Goal: Transaction & Acquisition: Purchase product/service

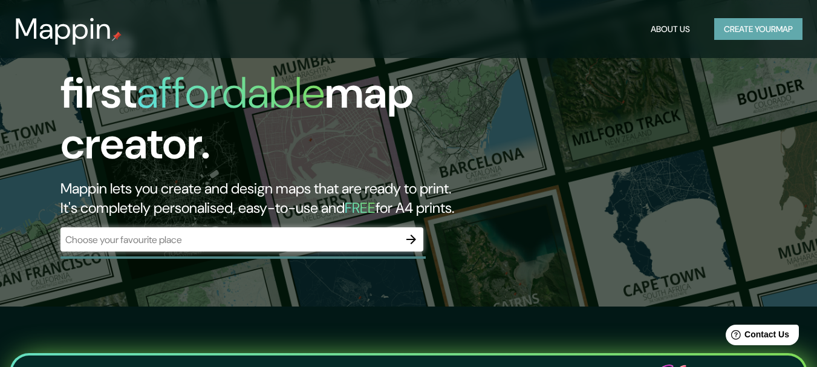
click at [738, 36] on button "Create your map" at bounding box center [758, 29] width 88 height 22
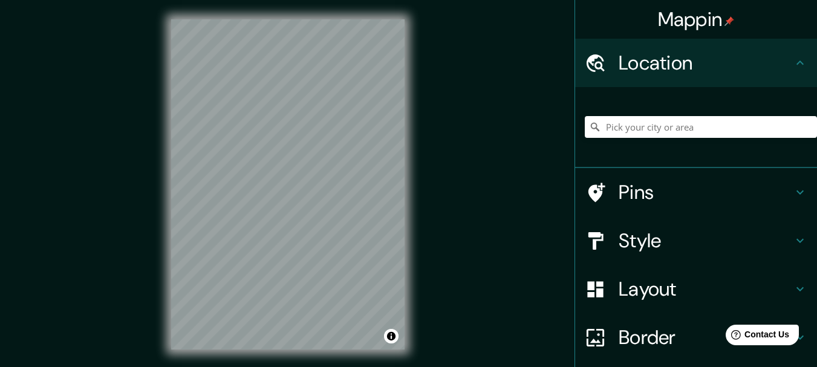
click at [432, 123] on div "Mappin Location Pins Style Layout Border Choose a border. Hint : you can make l…" at bounding box center [408, 194] width 817 height 388
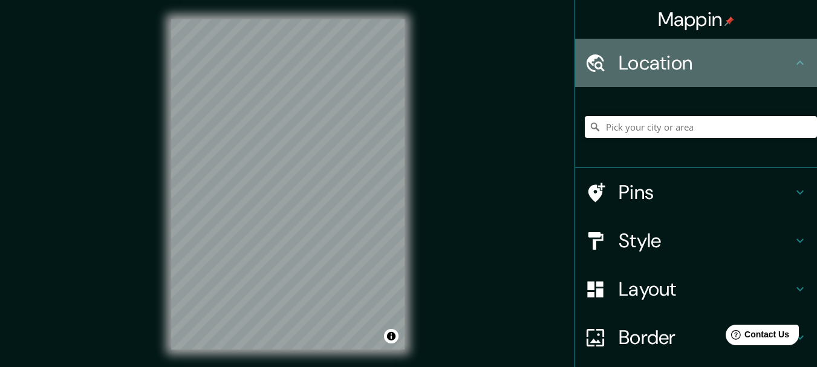
click at [723, 62] on h4 "Location" at bounding box center [706, 63] width 174 height 24
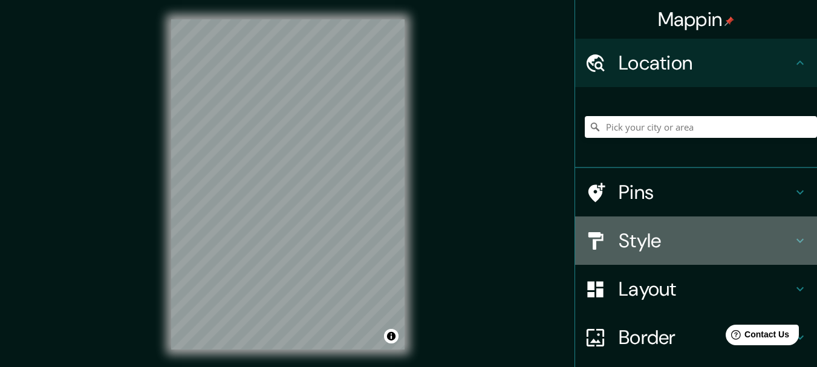
click at [658, 237] on h4 "Style" at bounding box center [706, 241] width 174 height 24
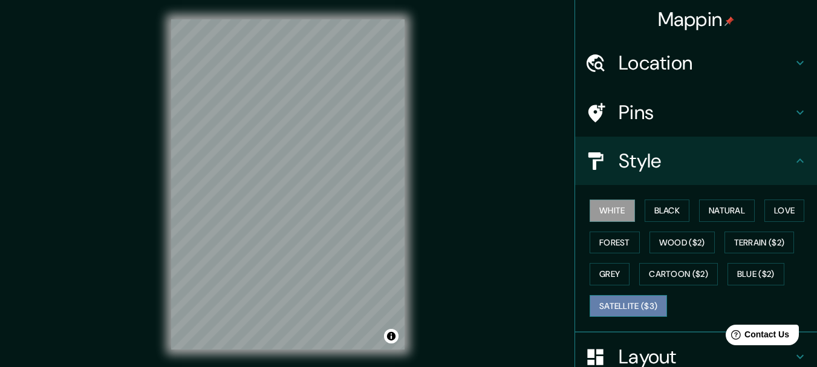
click at [625, 301] on button "Satellite ($3)" at bounding box center [628, 306] width 77 height 22
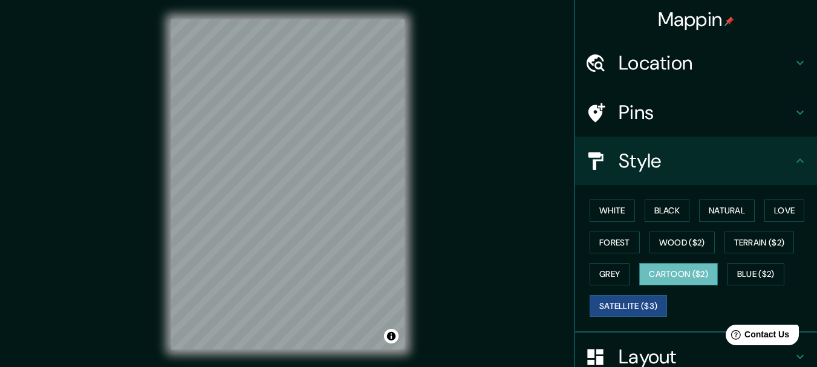
click at [681, 278] on button "Cartoon ($2)" at bounding box center [678, 274] width 79 height 22
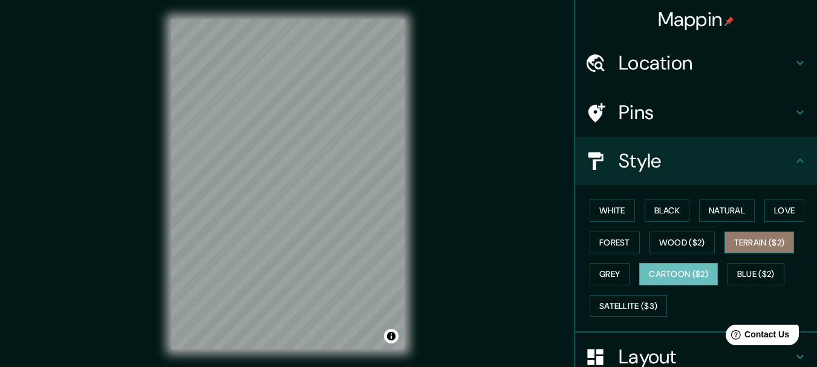
click at [751, 240] on button "Terrain ($2)" at bounding box center [760, 243] width 70 height 22
click at [680, 275] on button "Cartoon ($2)" at bounding box center [678, 274] width 79 height 22
click at [752, 280] on button "Blue ($2)" at bounding box center [756, 274] width 57 height 22
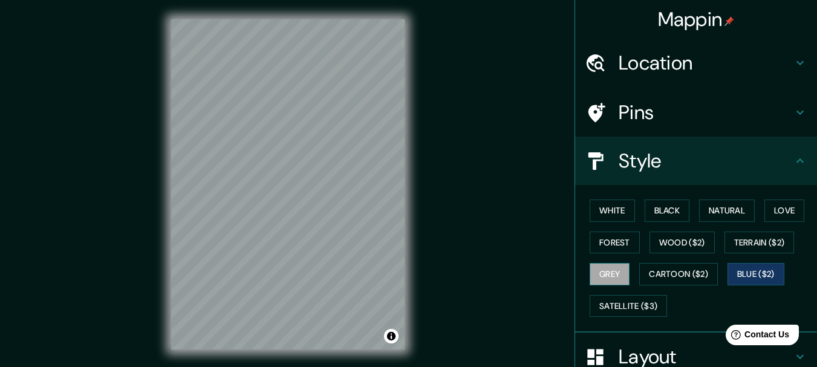
click at [605, 281] on button "Grey" at bounding box center [610, 274] width 40 height 22
click at [618, 240] on button "Forest" at bounding box center [615, 243] width 50 height 22
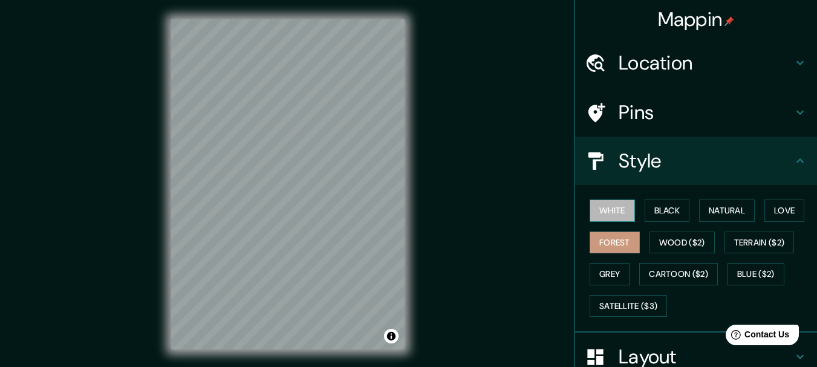
click at [617, 213] on button "White" at bounding box center [612, 211] width 45 height 22
click at [670, 215] on button "Black" at bounding box center [667, 211] width 45 height 22
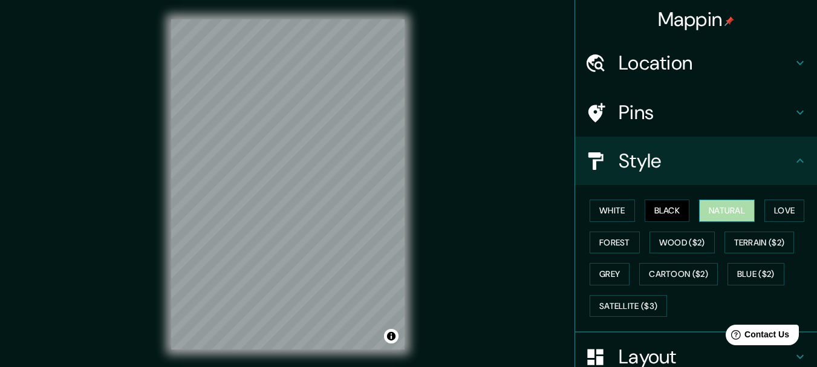
click at [718, 209] on button "Natural" at bounding box center [727, 211] width 56 height 22
click at [608, 212] on button "White" at bounding box center [612, 211] width 45 height 22
click at [739, 207] on button "Natural" at bounding box center [727, 211] width 56 height 22
click at [770, 212] on button "Love" at bounding box center [785, 211] width 40 height 22
click at [717, 218] on button "Natural" at bounding box center [727, 211] width 56 height 22
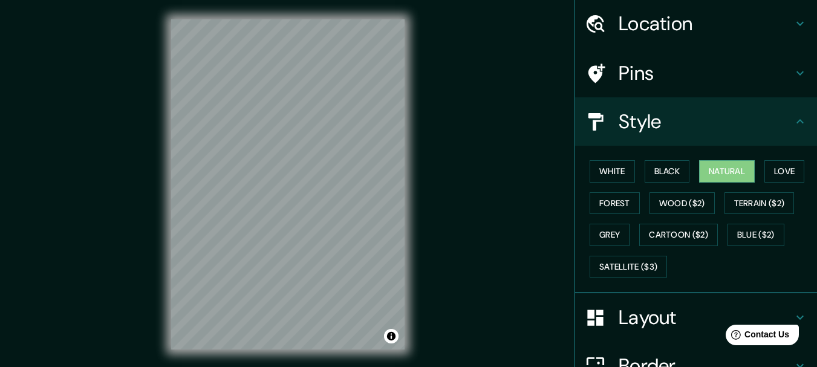
scroll to position [60, 0]
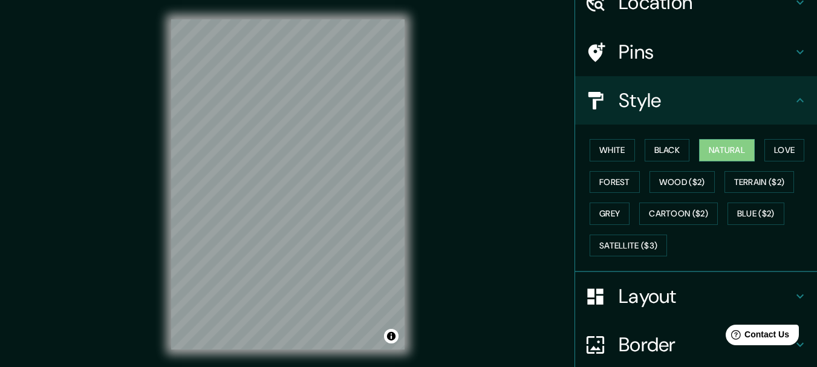
click at [699, 294] on h4 "Layout" at bounding box center [706, 296] width 174 height 24
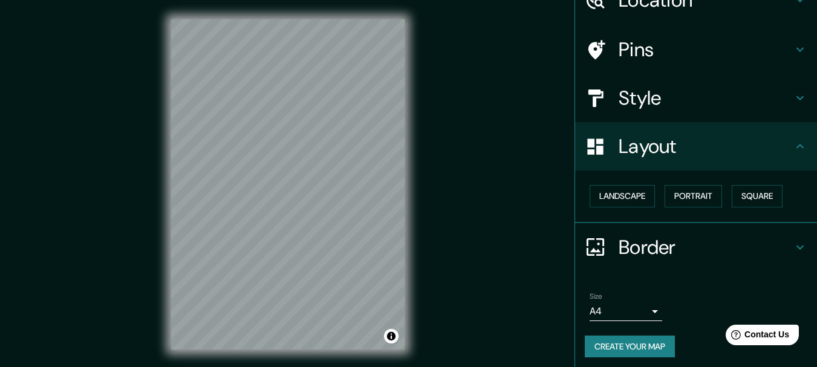
scroll to position [68, 0]
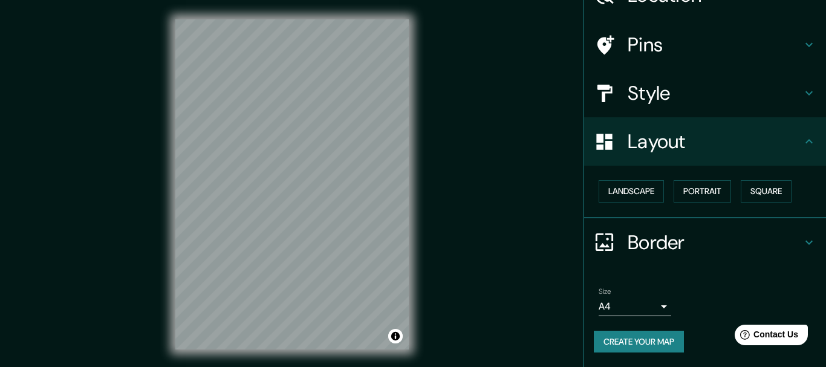
click at [644, 311] on body "Mappin Location Pins Style Layout Landscape Portrait Square Border Choose a bor…" at bounding box center [413, 183] width 826 height 367
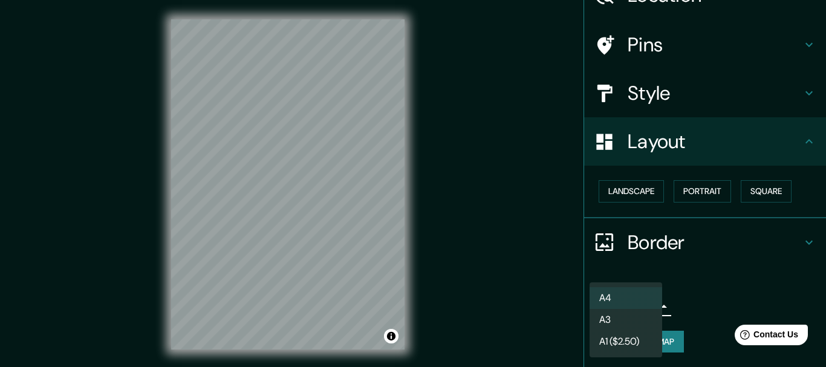
click at [699, 312] on div at bounding box center [413, 183] width 826 height 367
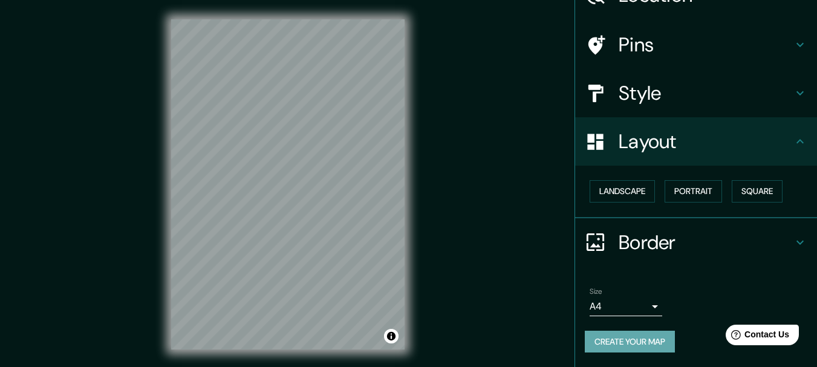
click at [649, 338] on button "Create your map" at bounding box center [630, 342] width 90 height 22
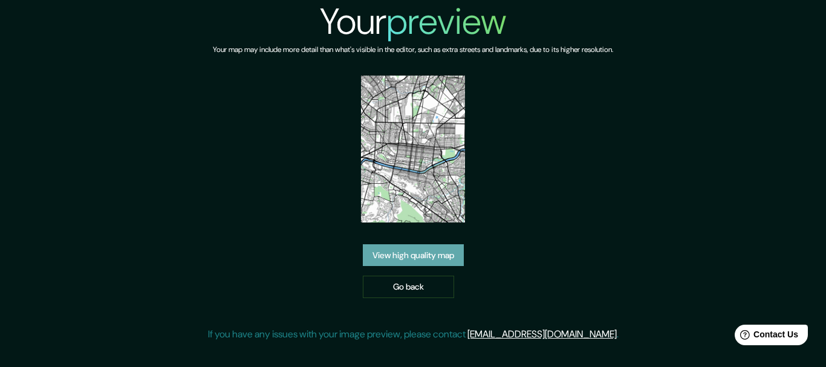
click at [424, 262] on link "View high quality map" at bounding box center [413, 255] width 101 height 22
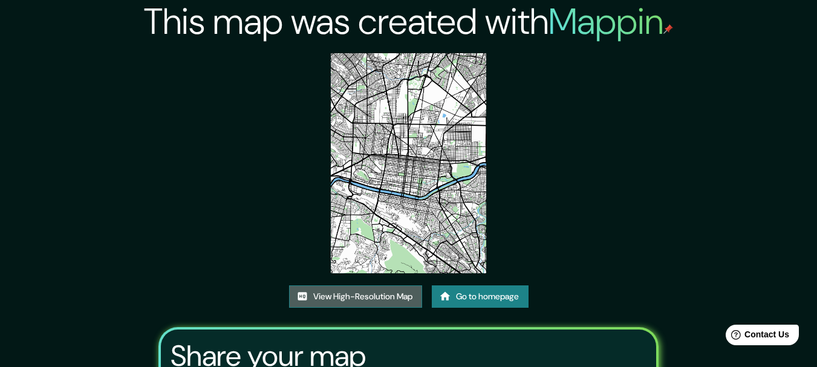
click at [388, 296] on link "View High-Resolution Map" at bounding box center [355, 296] width 133 height 22
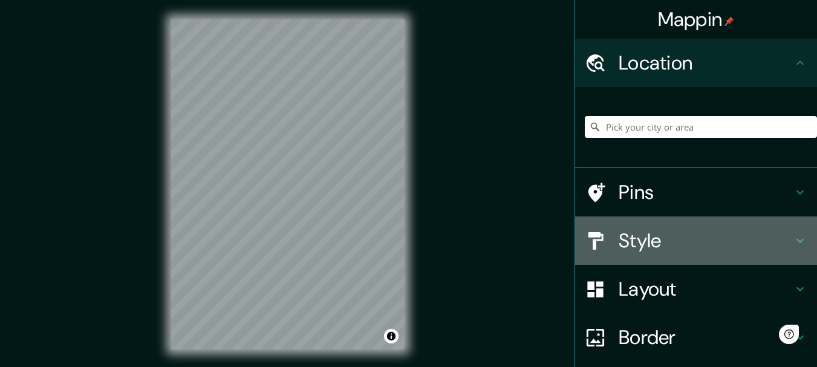
click at [688, 235] on h4 "Style" at bounding box center [706, 241] width 174 height 24
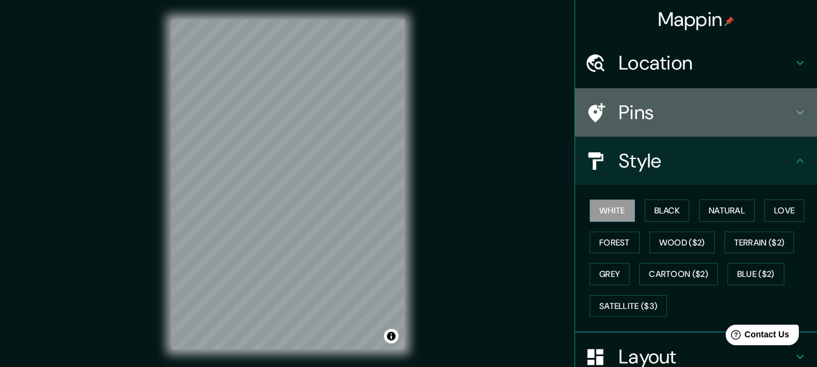
click at [671, 120] on h4 "Pins" at bounding box center [706, 112] width 174 height 24
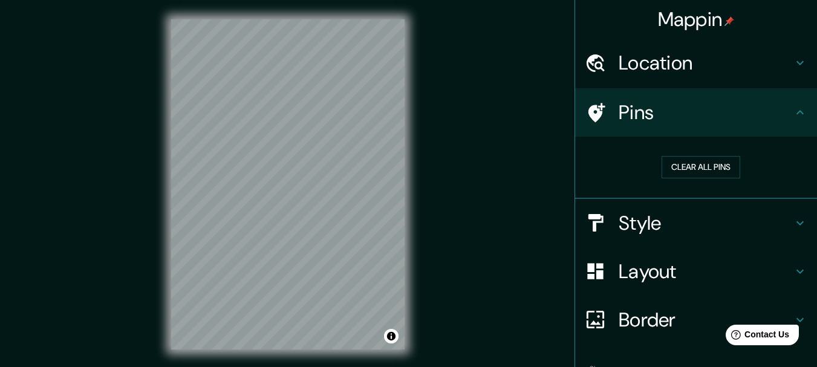
click at [793, 113] on icon at bounding box center [800, 112] width 15 height 15
click at [793, 68] on icon at bounding box center [800, 63] width 15 height 15
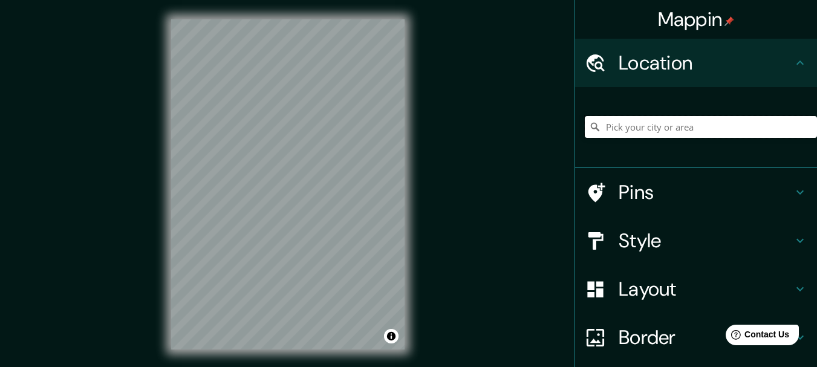
click at [684, 132] on input "Pick your city or area" at bounding box center [701, 127] width 232 height 22
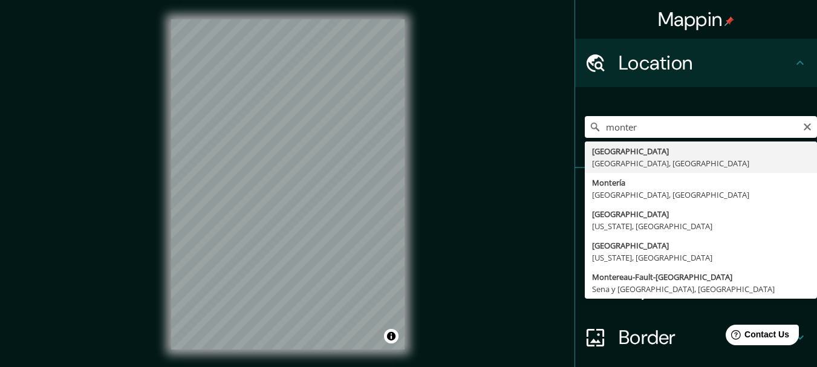
type input "Monterrey, Nuevo León, México"
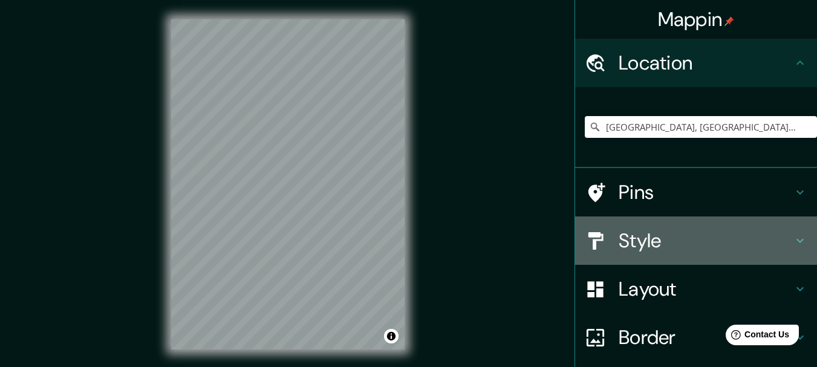
click at [702, 249] on h4 "Style" at bounding box center [706, 241] width 174 height 24
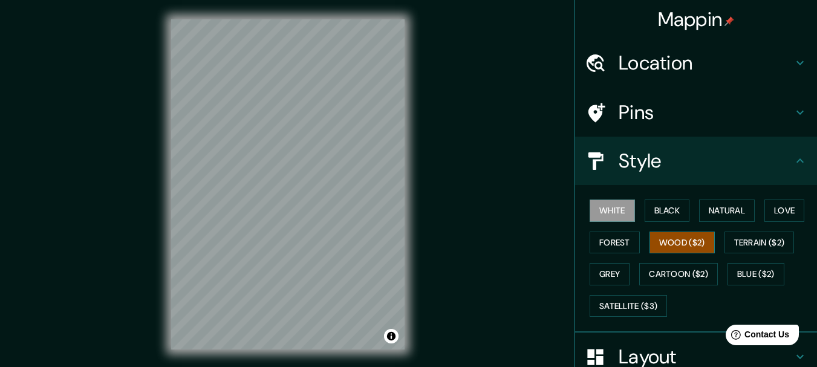
click at [657, 248] on button "Wood ($2)" at bounding box center [682, 243] width 65 height 22
click at [594, 275] on button "Grey" at bounding box center [610, 274] width 40 height 22
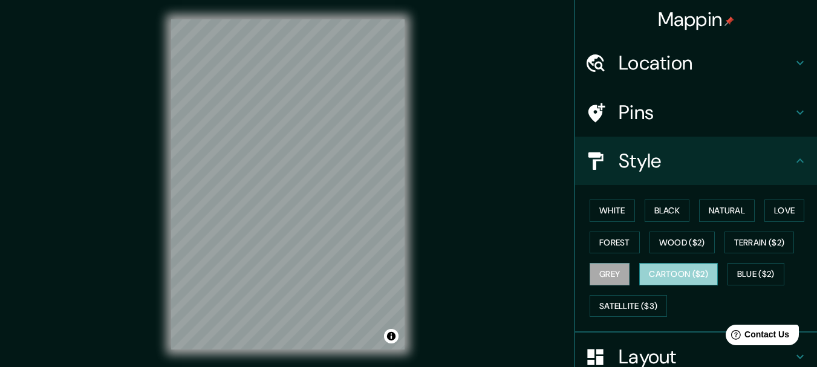
click at [695, 268] on button "Cartoon ($2)" at bounding box center [678, 274] width 79 height 22
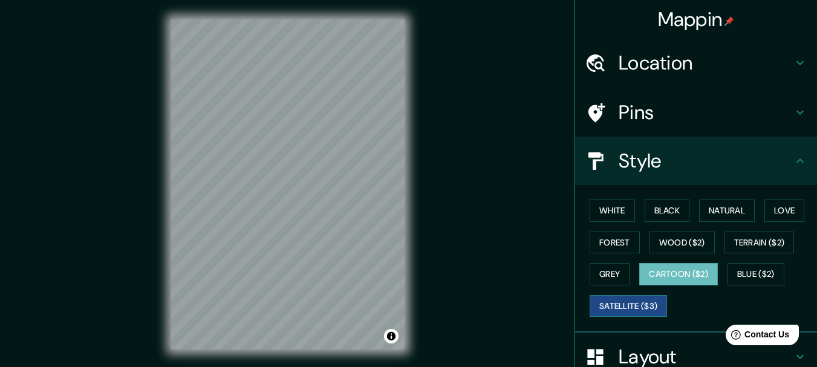
click at [610, 308] on button "Satellite ($3)" at bounding box center [628, 306] width 77 height 22
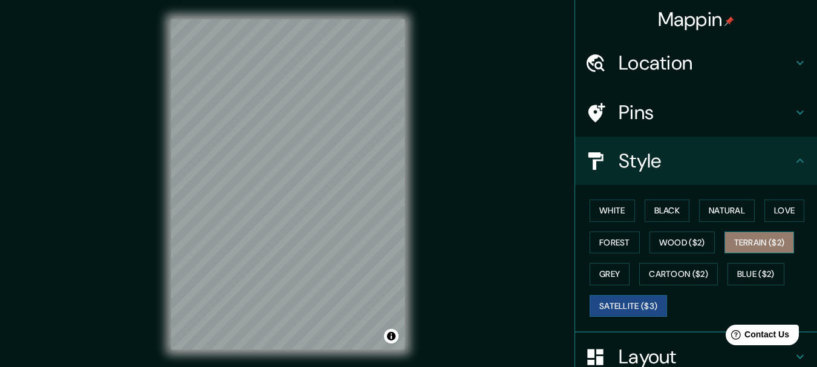
click at [759, 237] on button "Terrain ($2)" at bounding box center [760, 243] width 70 height 22
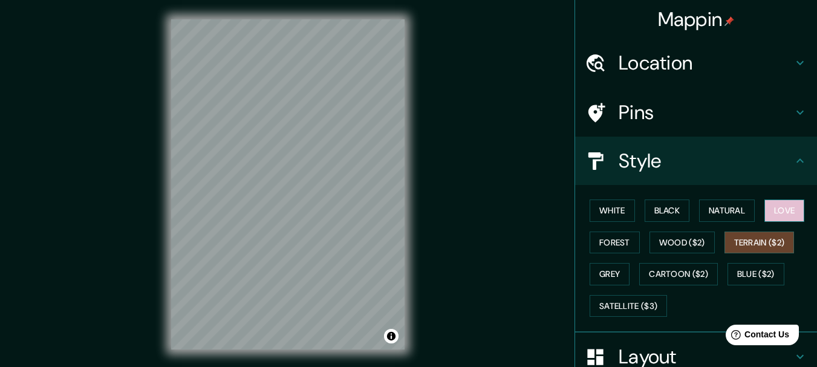
click at [768, 214] on button "Love" at bounding box center [785, 211] width 40 height 22
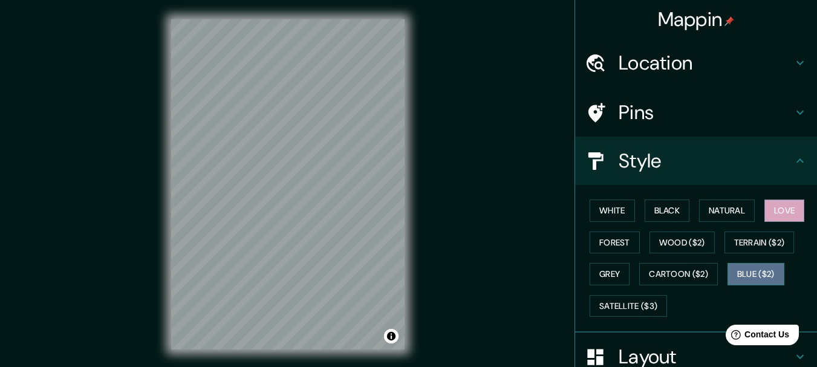
click at [757, 277] on button "Blue ($2)" at bounding box center [756, 274] width 57 height 22
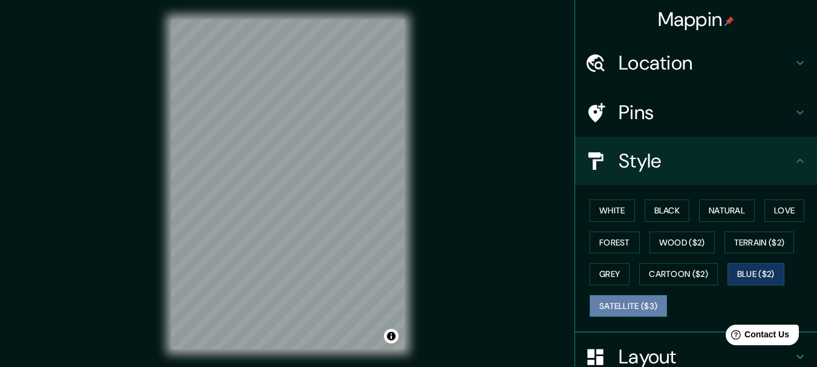
click at [624, 309] on button "Satellite ($3)" at bounding box center [628, 306] width 77 height 22
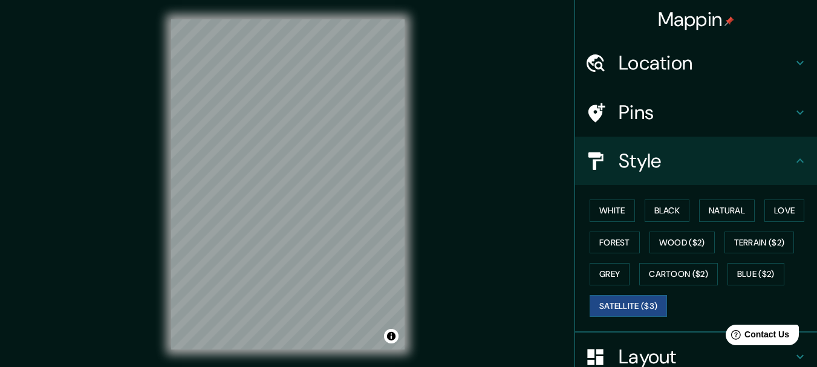
click at [712, 301] on div "White Black Natural Love Forest Wood ($2) Terrain ($2) Grey Cartoon ($2) Blue (…" at bounding box center [701, 258] width 232 height 127
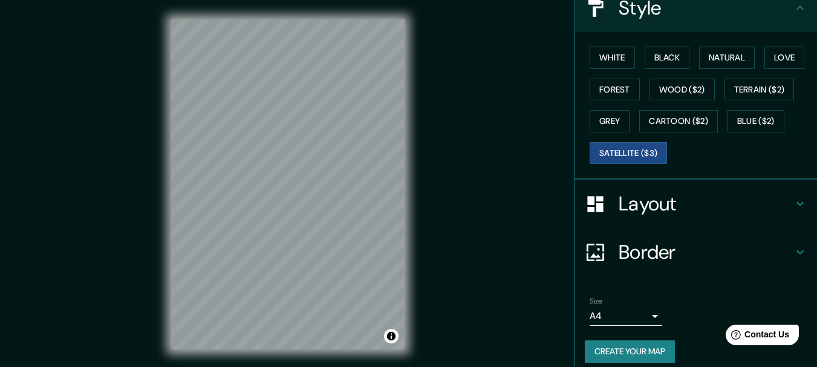
scroll to position [163, 0]
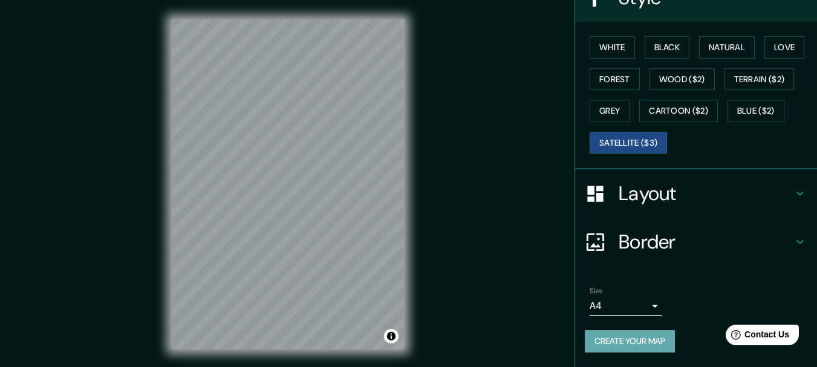
click at [625, 347] on button "Create your map" at bounding box center [630, 341] width 90 height 22
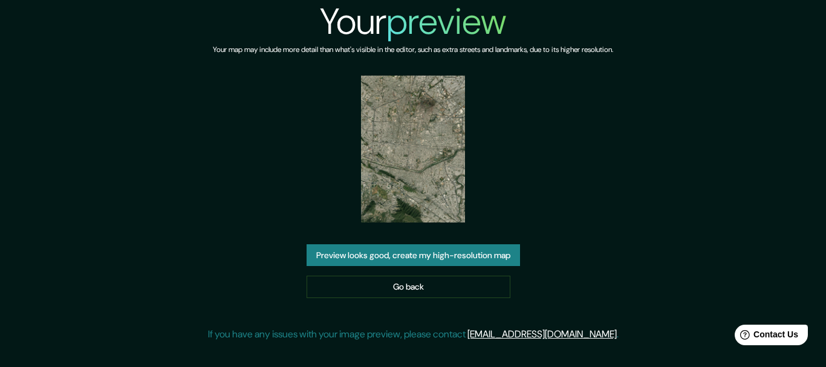
click at [373, 249] on button "Preview looks good, create my high-resolution map" at bounding box center [414, 255] width 214 height 22
